Goal: Task Accomplishment & Management: Use online tool/utility

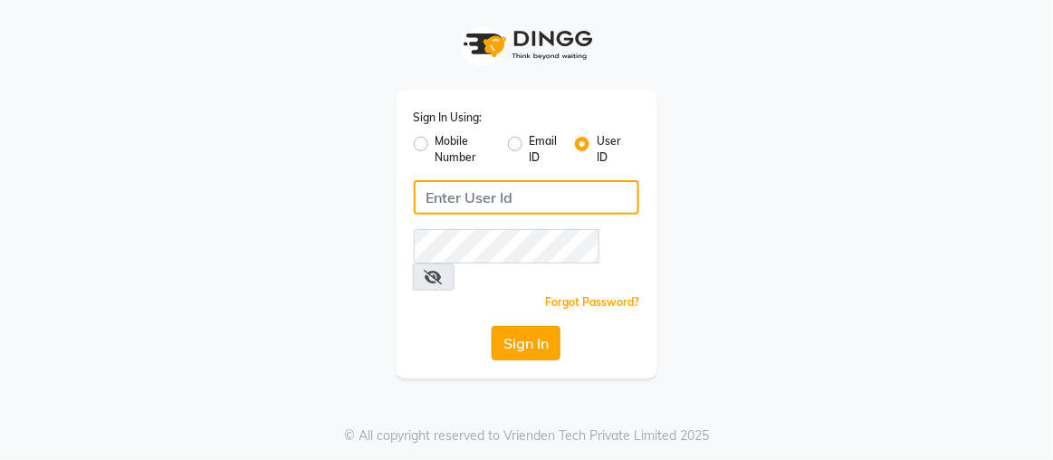
type input "rajaj"
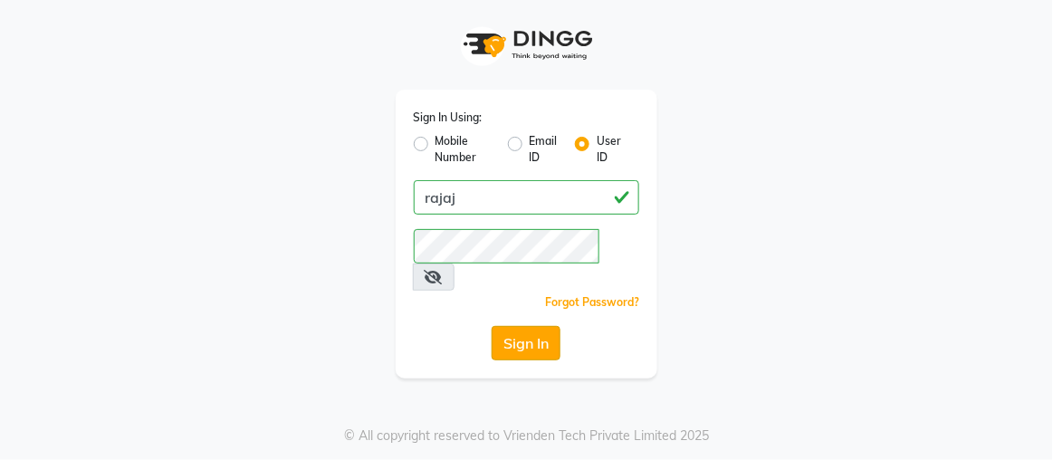
click at [507, 326] on button "Sign In" at bounding box center [525, 343] width 69 height 34
click at [507, 326] on div "Sign In" at bounding box center [527, 343] width 226 height 34
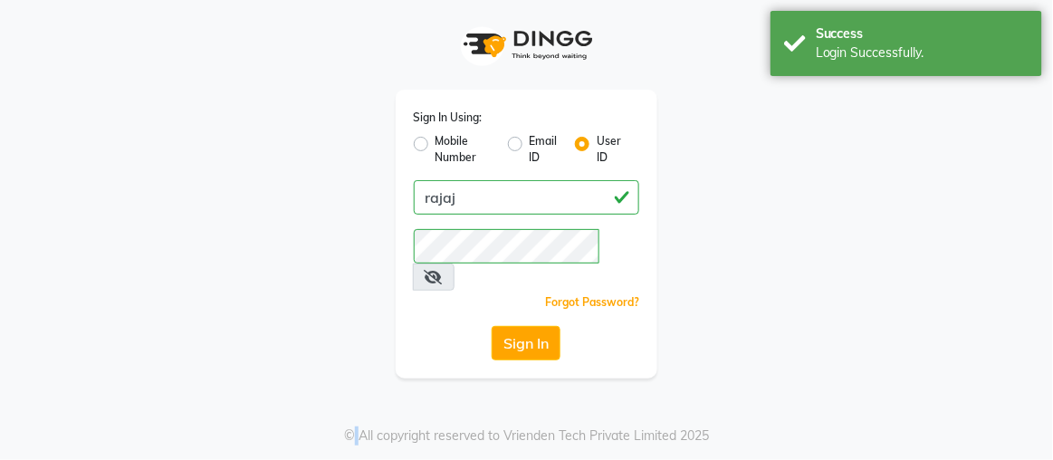
click at [507, 326] on button "Sign In" at bounding box center [525, 343] width 69 height 34
click at [507, 326] on div "Sign In" at bounding box center [527, 343] width 226 height 34
click at [507, 326] on button "Sign In" at bounding box center [525, 343] width 69 height 34
click at [507, 326] on div "Sign In" at bounding box center [527, 343] width 226 height 34
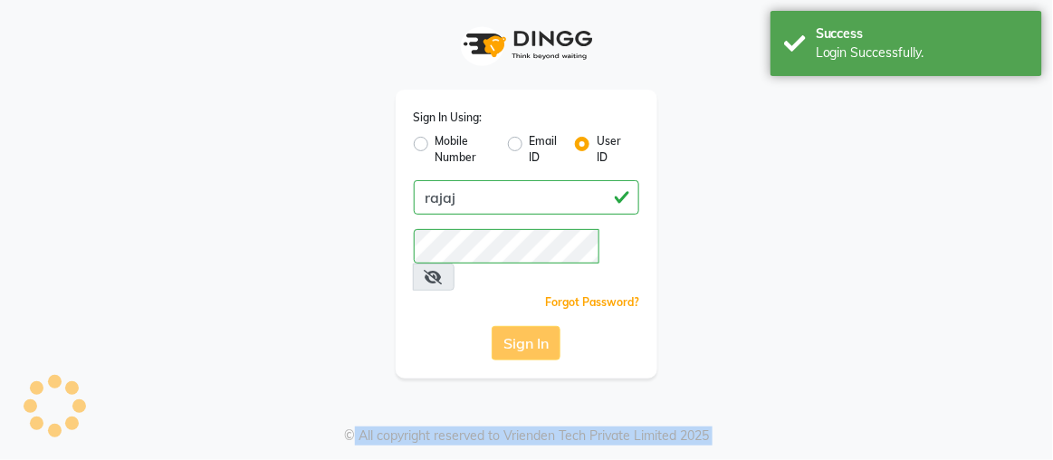
click at [507, 326] on div "Sign In" at bounding box center [527, 343] width 226 height 34
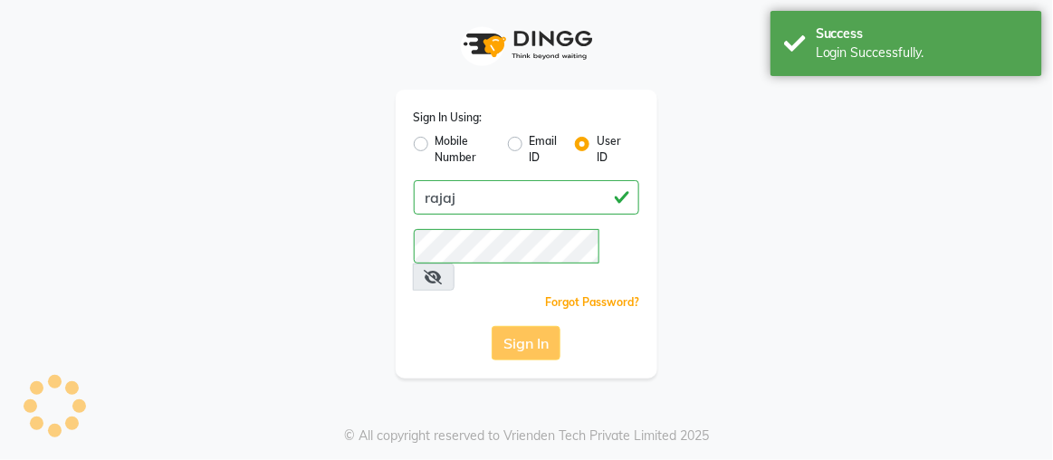
click at [507, 326] on div "Sign In" at bounding box center [527, 343] width 226 height 34
click at [507, 326] on button "Sign In" at bounding box center [525, 343] width 69 height 34
click at [991, 219] on app-login "Sign In Using: Mobile Number Email ID User ID rajaj Remember me Forgot Password…" at bounding box center [526, 189] width 1053 height 378
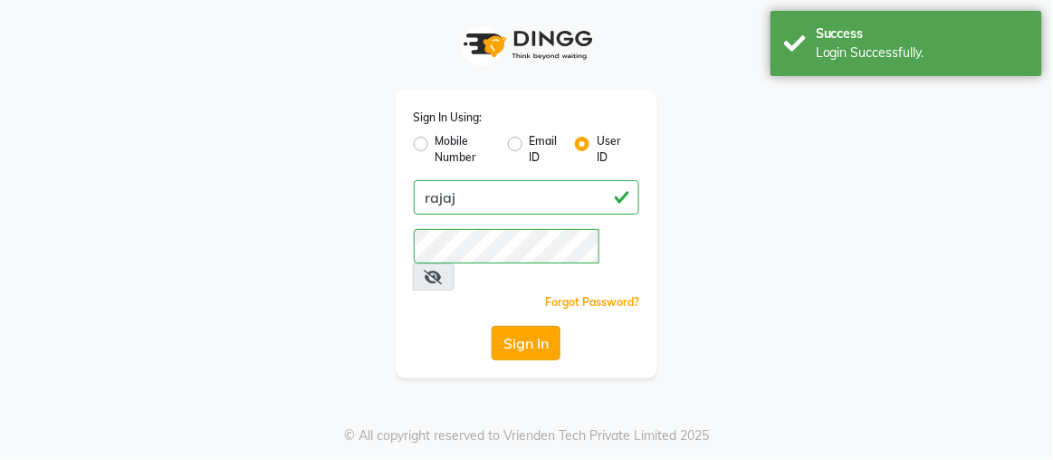
click at [539, 326] on button "Sign In" at bounding box center [525, 343] width 69 height 34
click at [539, 326] on div "Sign In" at bounding box center [527, 343] width 226 height 34
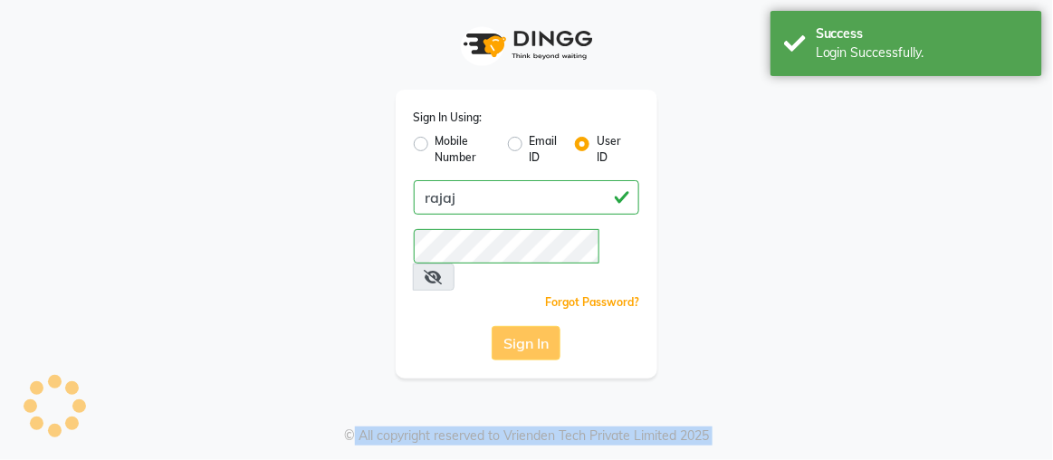
click at [539, 326] on div "Sign In" at bounding box center [527, 343] width 226 height 34
click at [539, 326] on button "Sign In" at bounding box center [525, 343] width 69 height 34
click at [539, 326] on div "Sign In" at bounding box center [527, 343] width 226 height 34
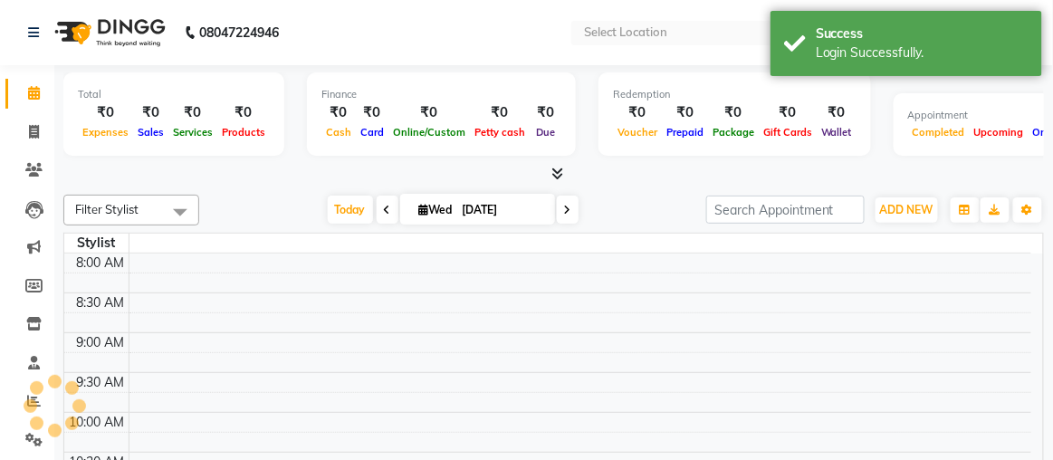
click at [539, 308] on td at bounding box center [580, 302] width 902 height 20
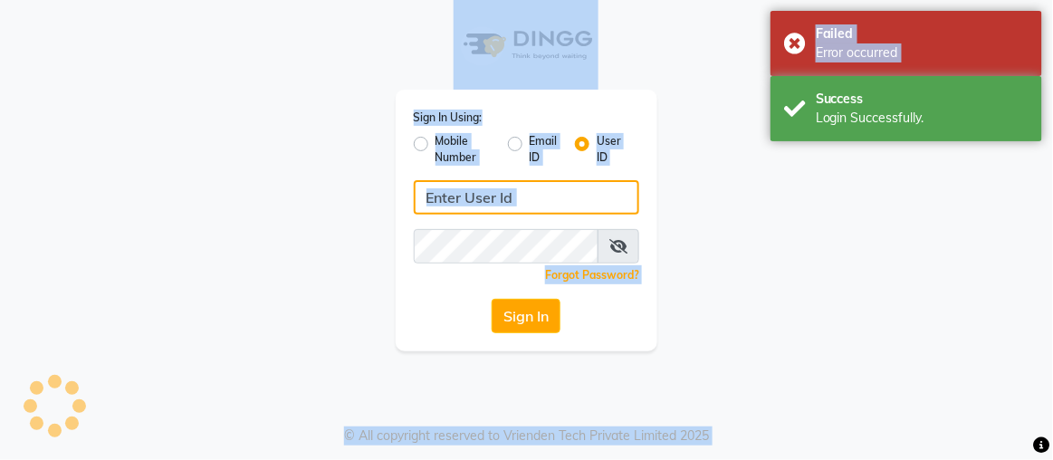
type input "rajaj"
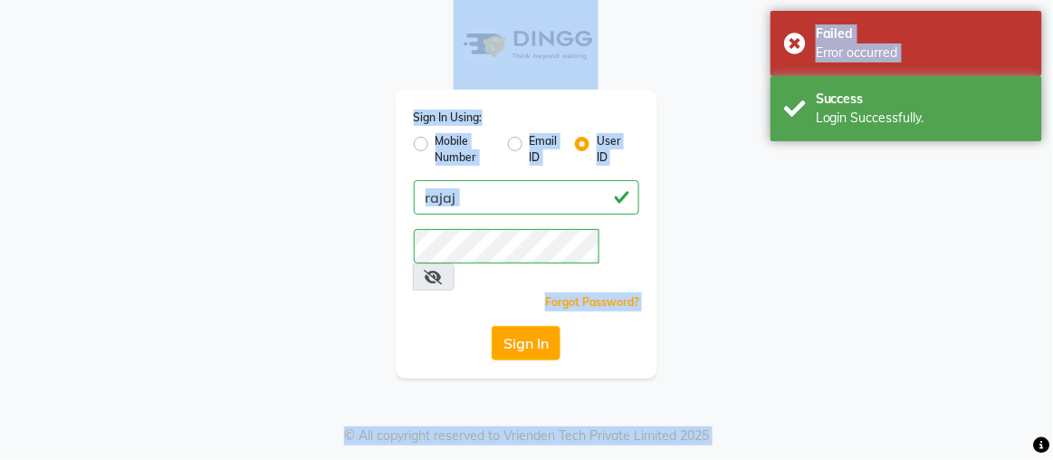
click at [666, 300] on div "Sign In Using: Mobile Number Email ID User ID rajaj Remember me Forgot Password…" at bounding box center [527, 189] width 290 height 378
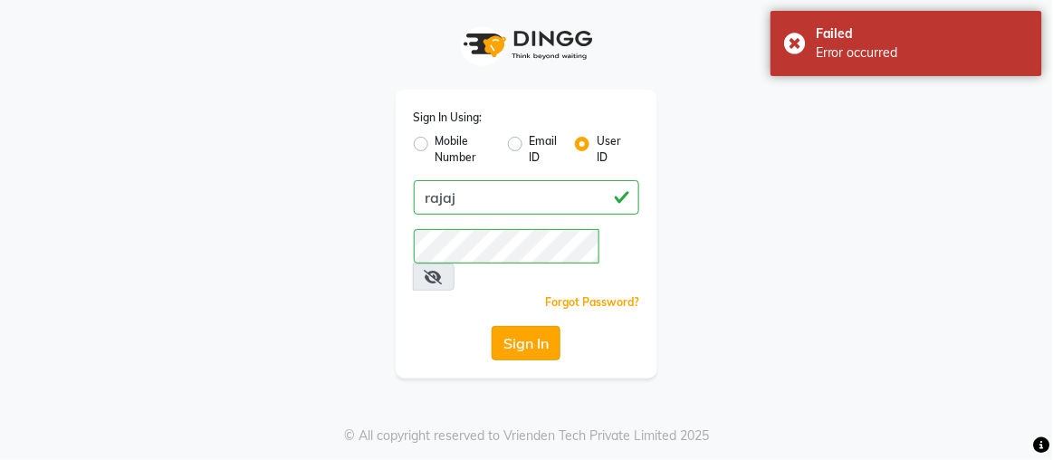
click at [529, 326] on button "Sign In" at bounding box center [525, 343] width 69 height 34
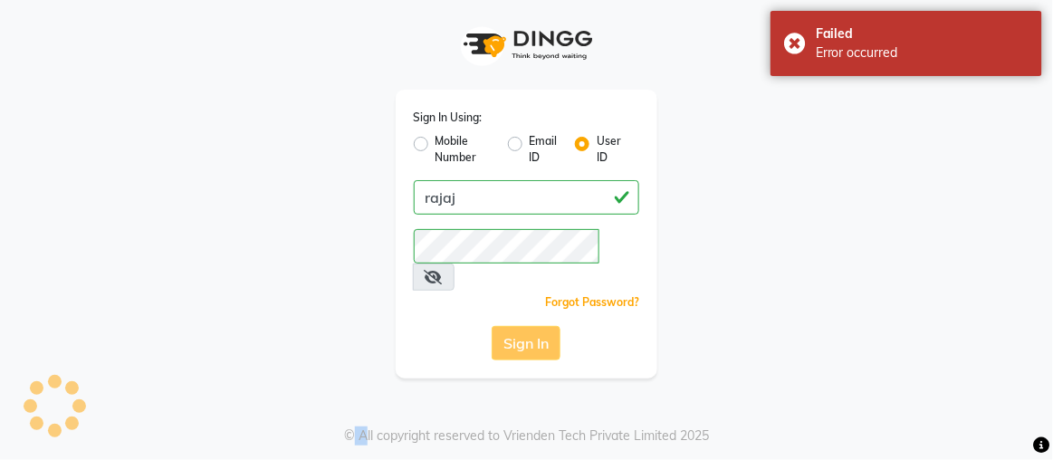
click at [529, 326] on div "Sign In" at bounding box center [527, 343] width 226 height 34
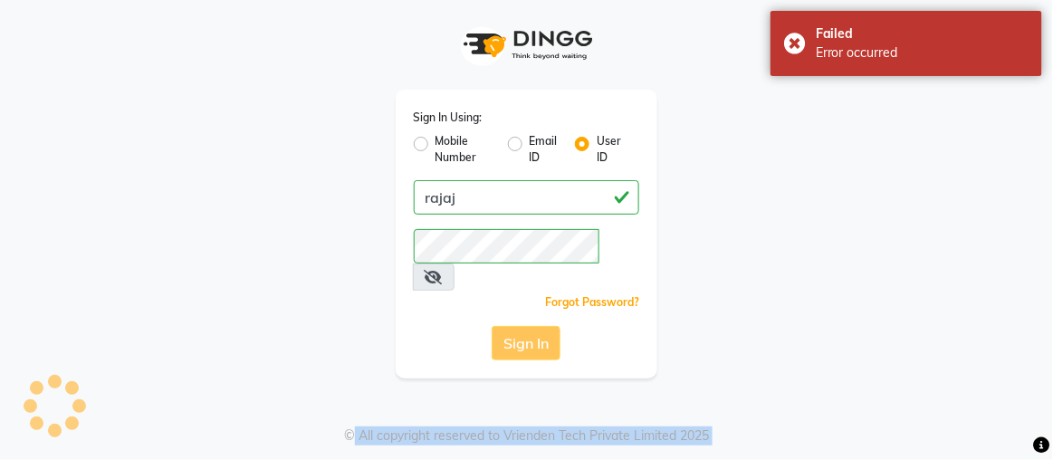
click at [529, 326] on div "Sign In" at bounding box center [527, 343] width 226 height 34
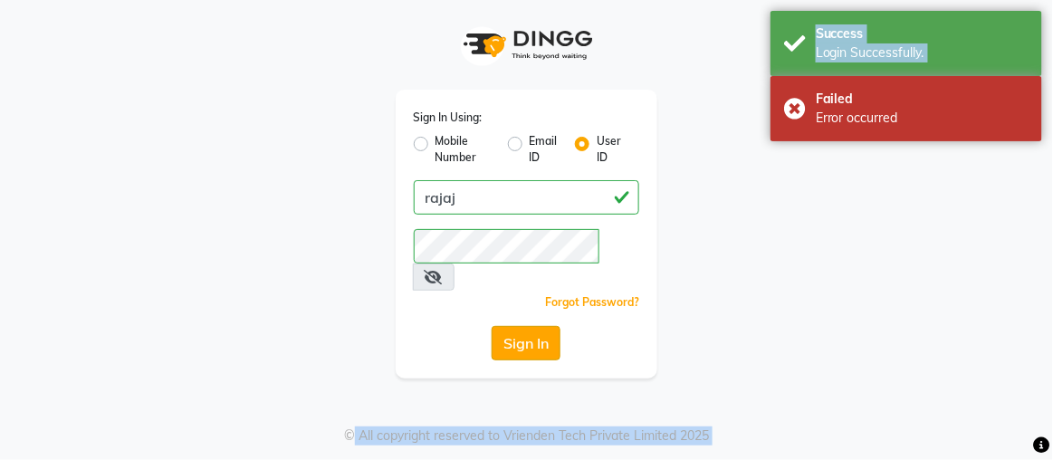
click at [516, 326] on button "Sign In" at bounding box center [525, 343] width 69 height 34
click at [516, 326] on div "Sign In" at bounding box center [527, 343] width 226 height 34
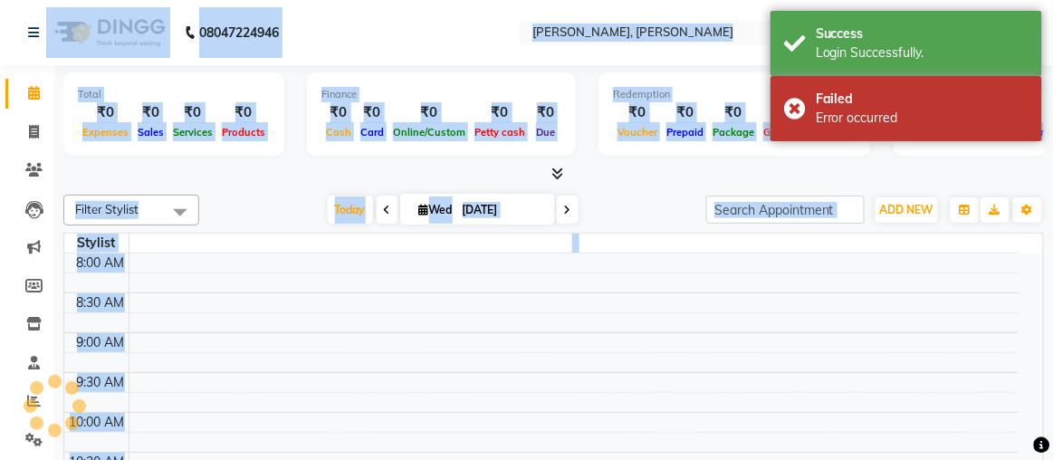
select select "en"
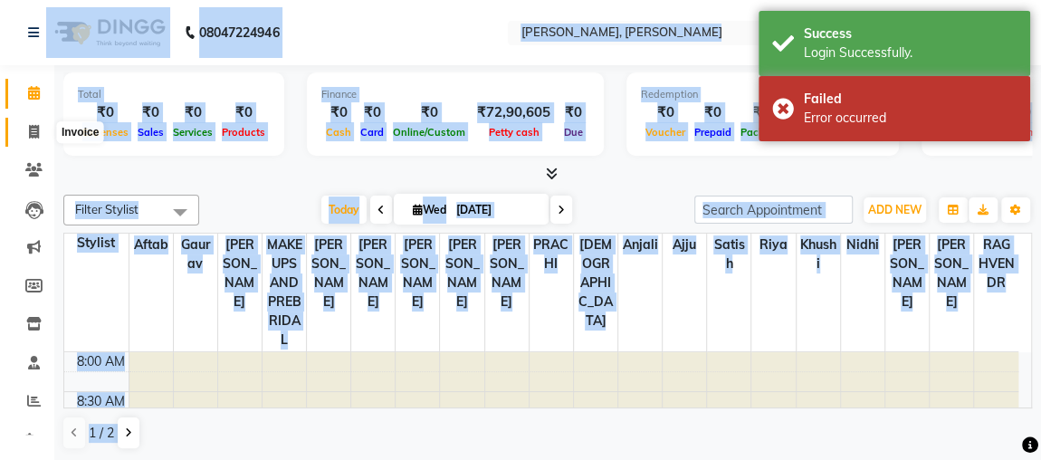
click at [33, 129] on icon at bounding box center [34, 132] width 10 height 14
select select "4362"
select select "service"
